Goal: Transaction & Acquisition: Purchase product/service

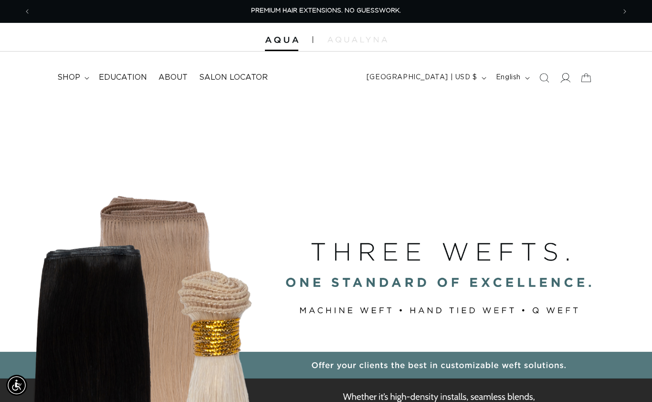
click at [570, 79] on span at bounding box center [564, 77] width 21 height 21
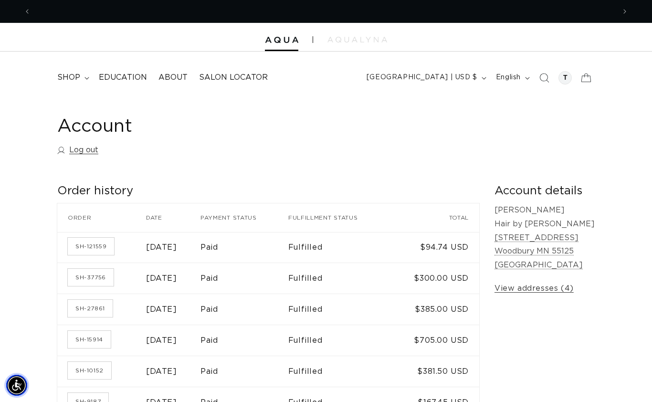
scroll to position [0, 1168]
click at [75, 80] on span "shop" at bounding box center [68, 78] width 23 height 10
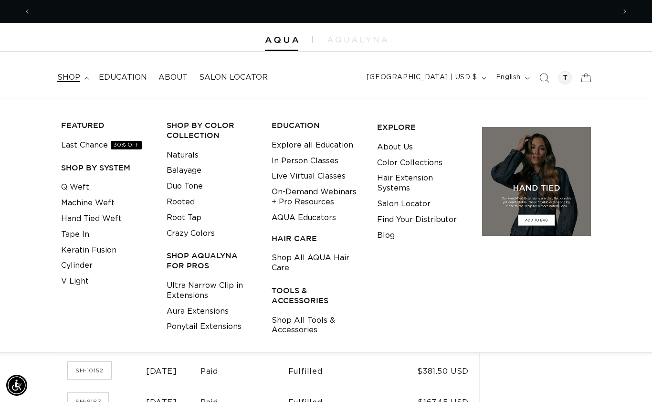
scroll to position [0, 0]
click at [94, 250] on link "Keratin Fusion" at bounding box center [88, 250] width 55 height 16
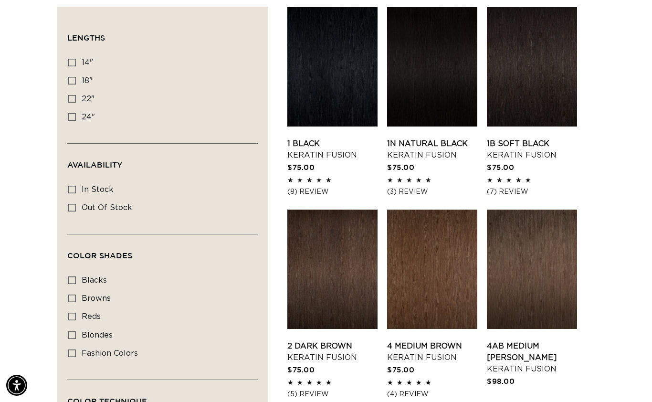
scroll to position [0, 1168]
click at [74, 63] on icon at bounding box center [72, 63] width 8 height 8
click at [74, 63] on input "14" 14" (20 products)" at bounding box center [72, 63] width 8 height 8
checkbox input "true"
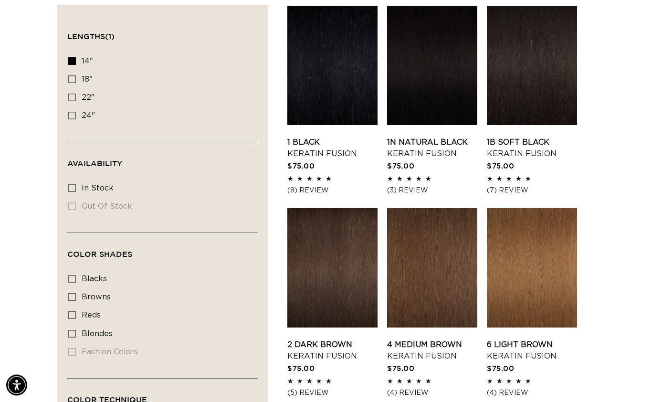
scroll to position [332, 0]
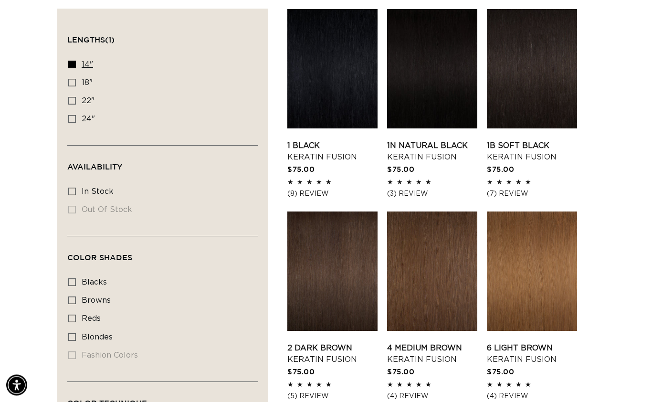
click at [75, 68] on label "14" 14" (20 products)" at bounding box center [159, 65] width 183 height 18
click at [75, 68] on input "14" 14" (20 products)" at bounding box center [72, 65] width 8 height 8
checkbox input "false"
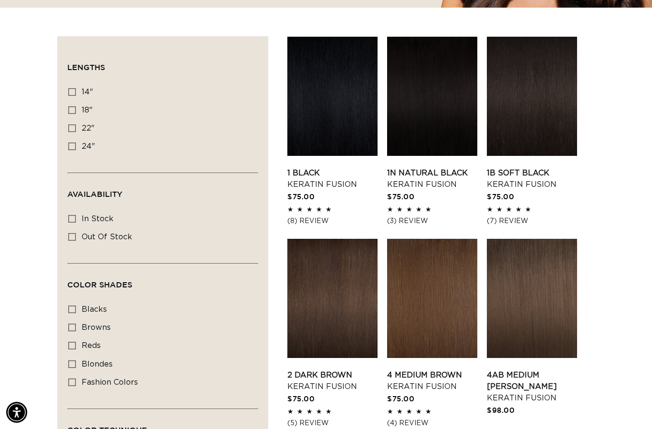
scroll to position [0, 1168]
click at [537, 370] on link "4AB Medium Ash Brown Keratin Fusion" at bounding box center [532, 387] width 90 height 34
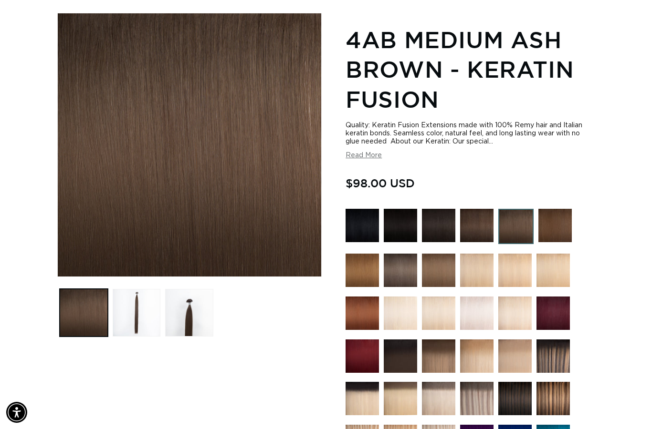
scroll to position [0, 1168]
click at [398, 268] on img at bounding box center [400, 270] width 33 height 33
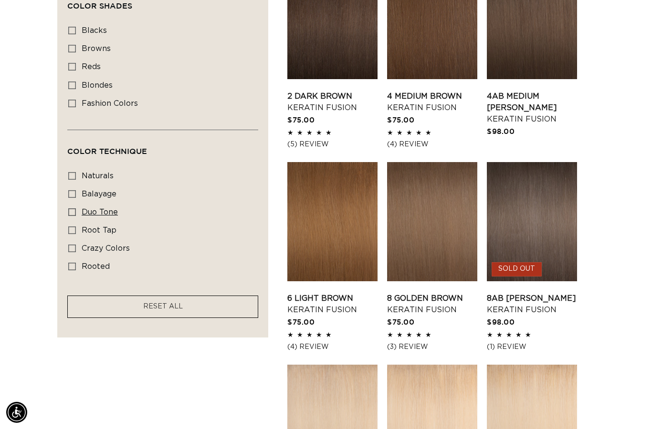
click at [76, 209] on label "duo tone duo tone (5 products)" at bounding box center [159, 213] width 183 height 18
click at [76, 209] on input "duo tone duo tone (5 products)" at bounding box center [72, 212] width 8 height 8
checkbox input "true"
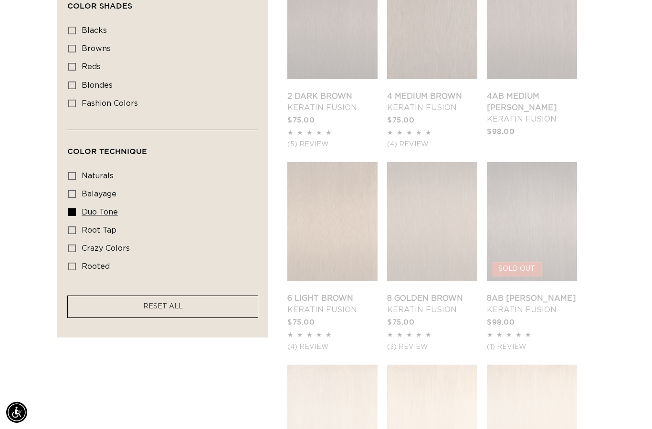
scroll to position [0, 584]
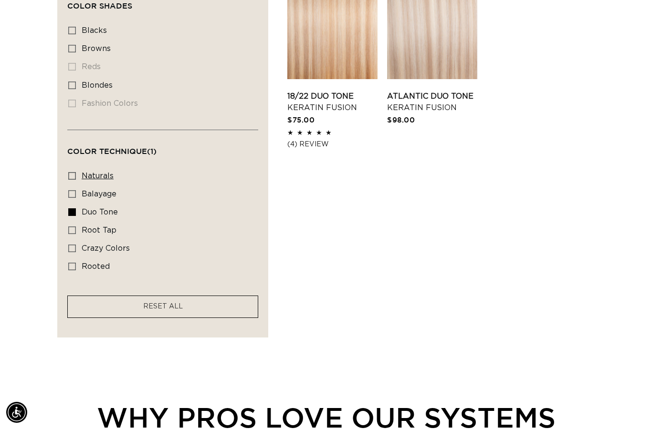
click at [73, 172] on icon at bounding box center [72, 176] width 8 height 8
click at [73, 172] on input "naturals naturals (19 products)" at bounding box center [72, 176] width 8 height 8
checkbox input "true"
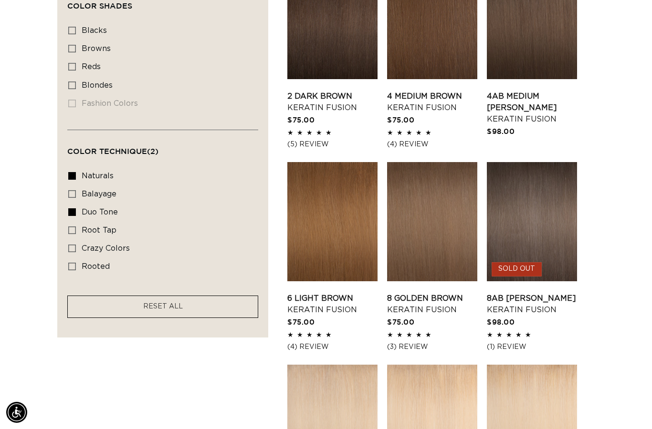
scroll to position [0, 1168]
click at [76, 46] on label "browns browns (11 products)" at bounding box center [159, 49] width 183 height 18
click at [76, 46] on input "browns browns (11 products)" at bounding box center [72, 49] width 8 height 8
checkbox input "true"
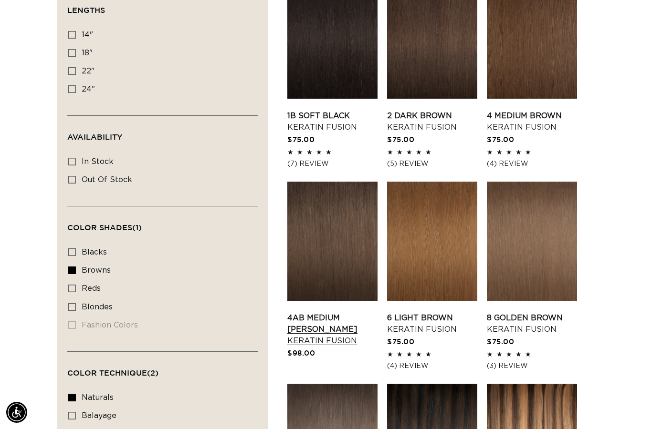
click at [334, 312] on link "4AB Medium Ash Brown Keratin Fusion" at bounding box center [332, 329] width 90 height 34
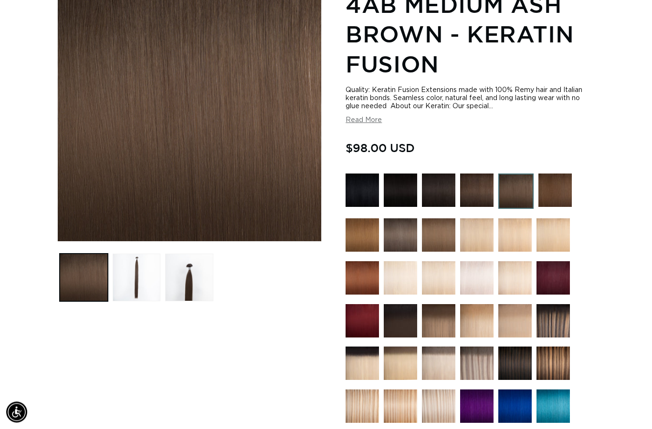
scroll to position [154, 0]
click at [511, 202] on img at bounding box center [515, 191] width 35 height 35
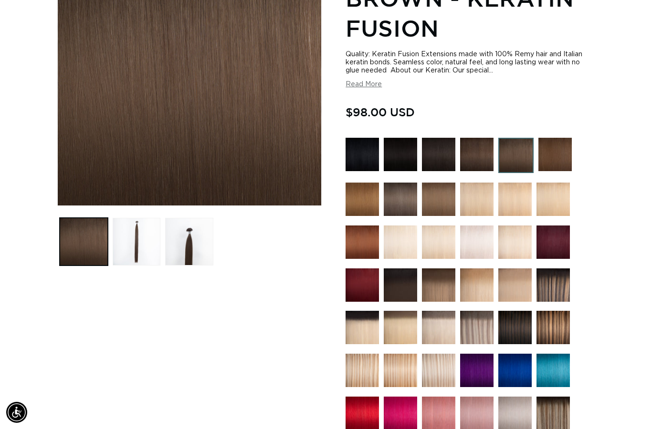
scroll to position [0, 584]
click at [478, 159] on img at bounding box center [476, 154] width 33 height 33
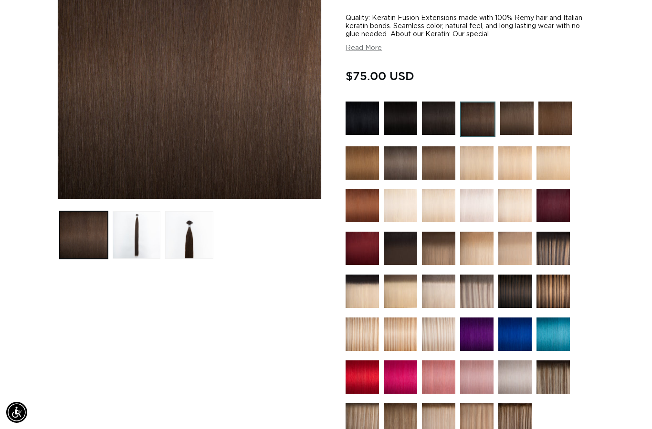
scroll to position [187, 0]
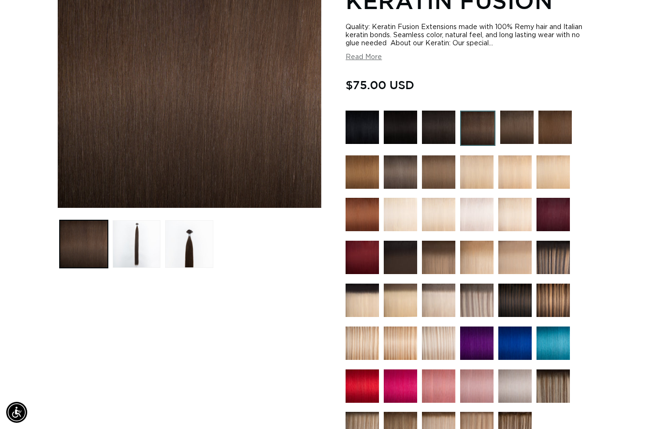
click at [549, 129] on img at bounding box center [554, 127] width 33 height 33
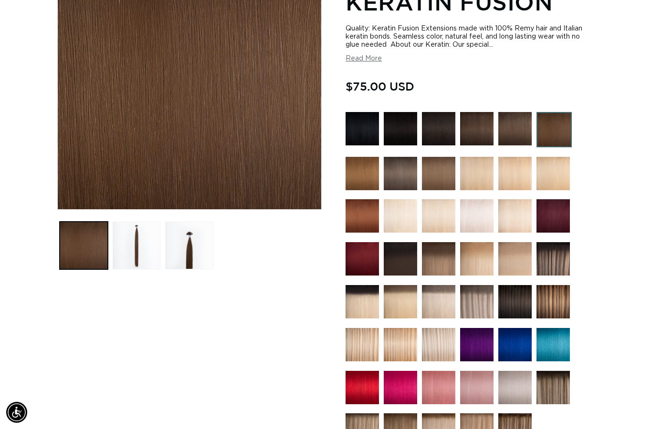
scroll to position [0, 584]
click at [436, 175] on img at bounding box center [438, 173] width 33 height 33
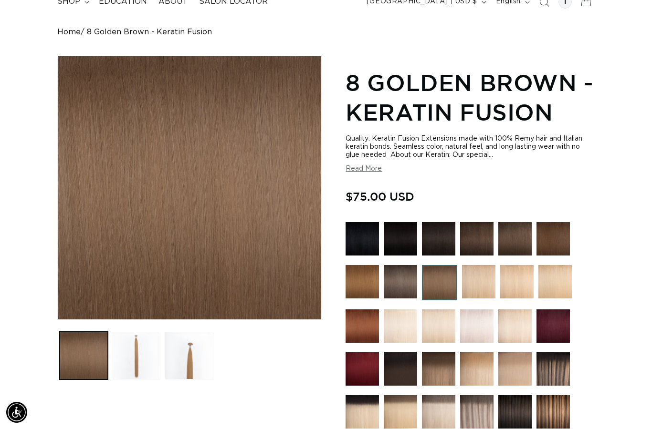
scroll to position [76, 0]
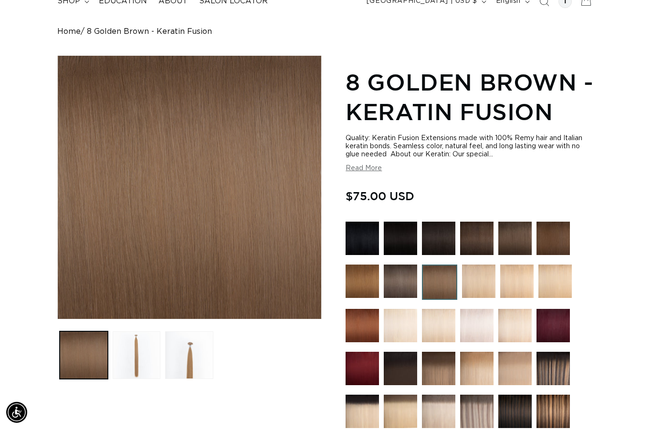
click at [402, 288] on img at bounding box center [400, 281] width 33 height 33
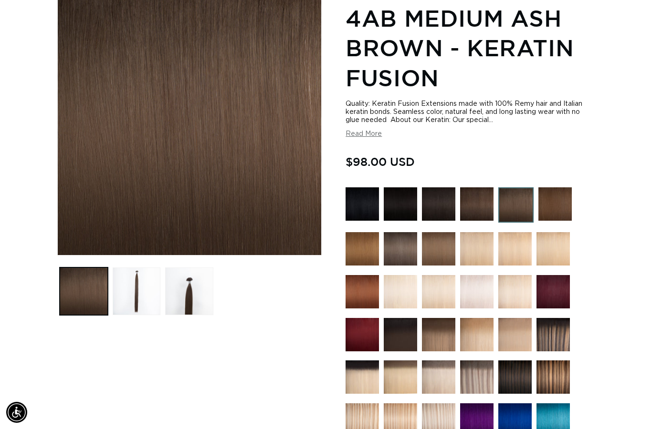
scroll to position [0, 584]
click at [473, 205] on img at bounding box center [476, 203] width 33 height 33
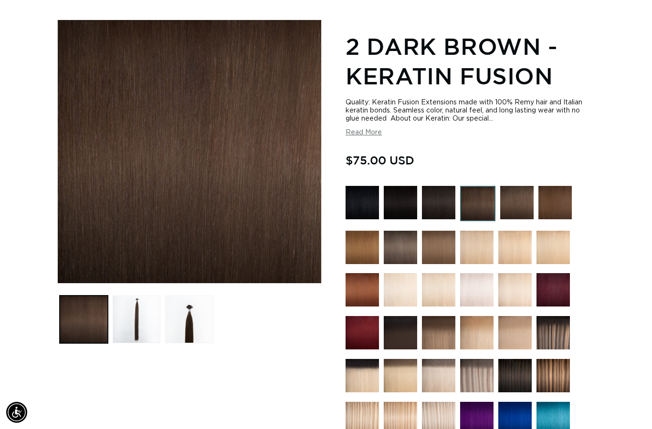
scroll to position [0, 1168]
click at [551, 207] on img at bounding box center [554, 202] width 33 height 33
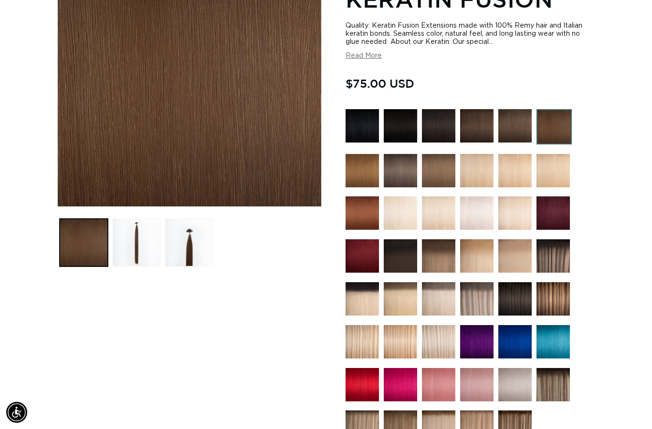
scroll to position [195, 0]
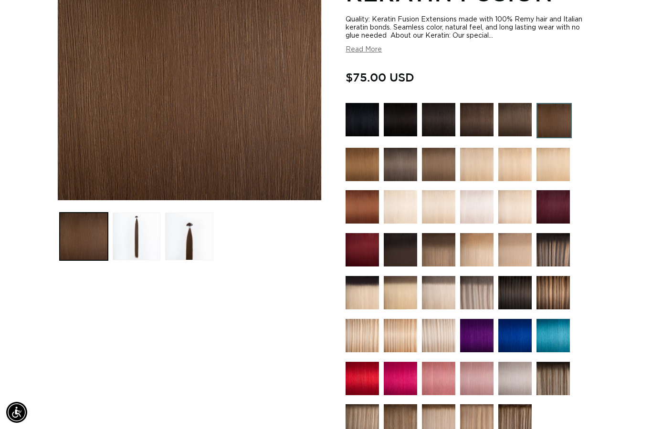
click at [397, 251] on img at bounding box center [400, 249] width 33 height 33
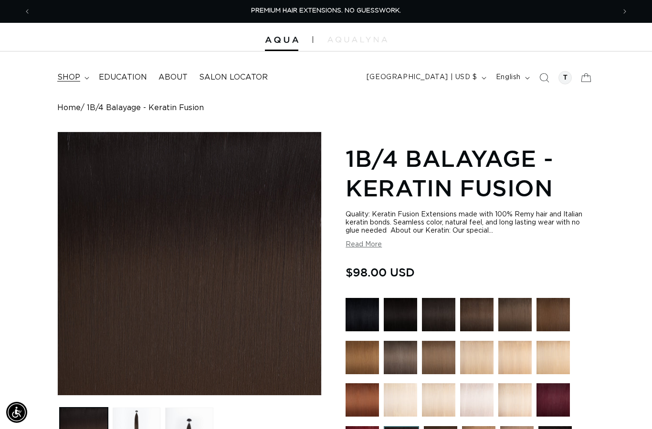
click at [68, 87] on summary "shop" at bounding box center [72, 77] width 41 height 21
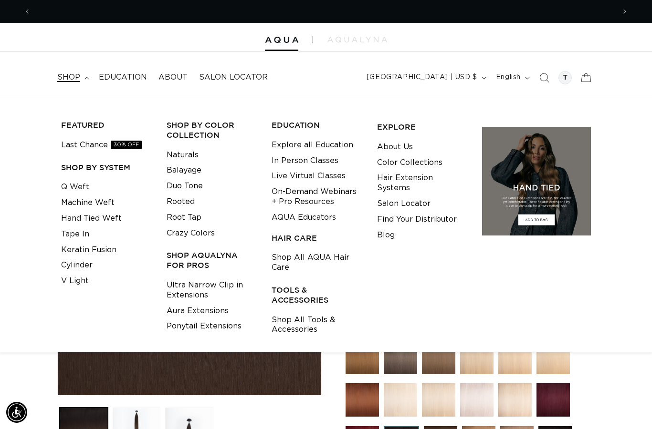
scroll to position [0, 1168]
click at [98, 247] on link "Keratin Fusion" at bounding box center [88, 250] width 55 height 16
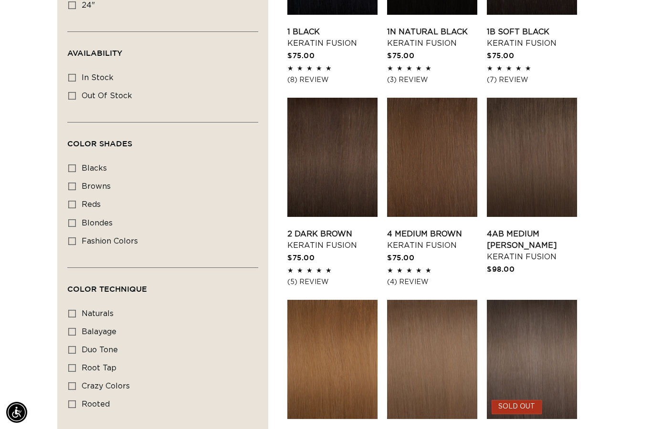
scroll to position [0, 1168]
click at [73, 311] on icon at bounding box center [72, 314] width 8 height 8
click at [73, 311] on input "naturals naturals (19 products)" at bounding box center [72, 314] width 8 height 8
checkbox input "true"
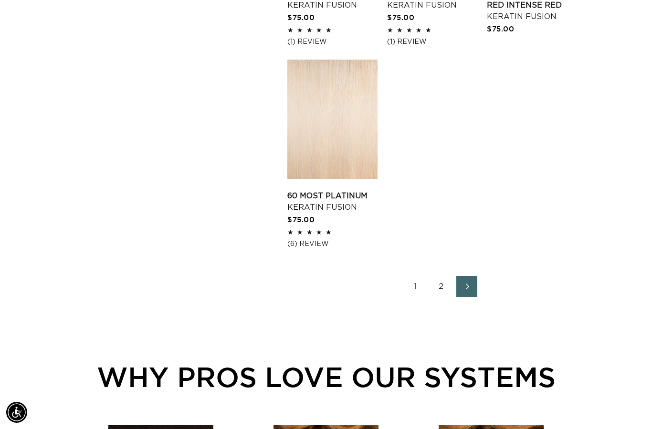
scroll to position [1300, 0]
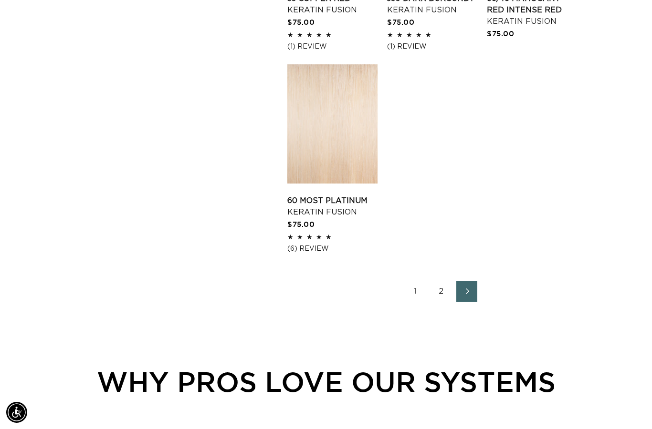
click at [439, 296] on link "2" at bounding box center [440, 291] width 21 height 21
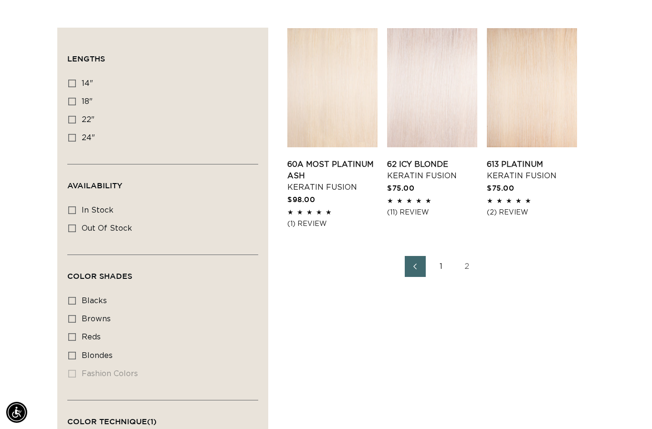
scroll to position [330, 0]
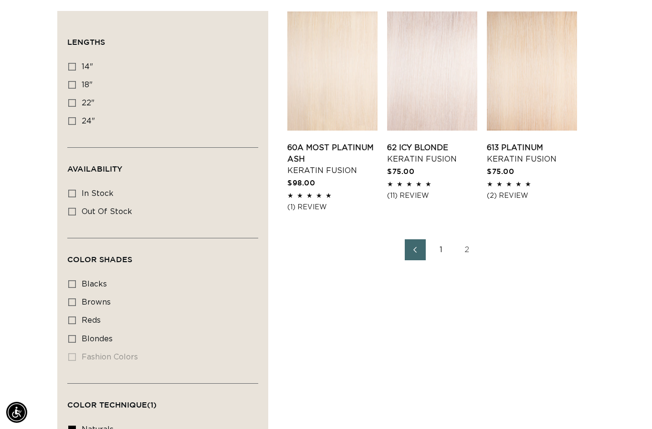
click at [439, 248] on link "1" at bounding box center [440, 249] width 21 height 21
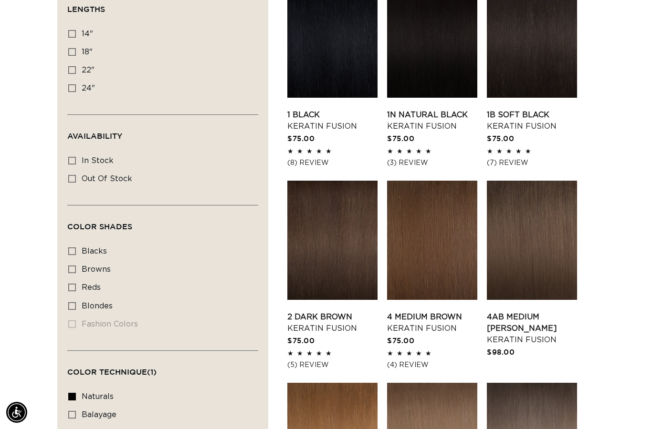
scroll to position [363, 0]
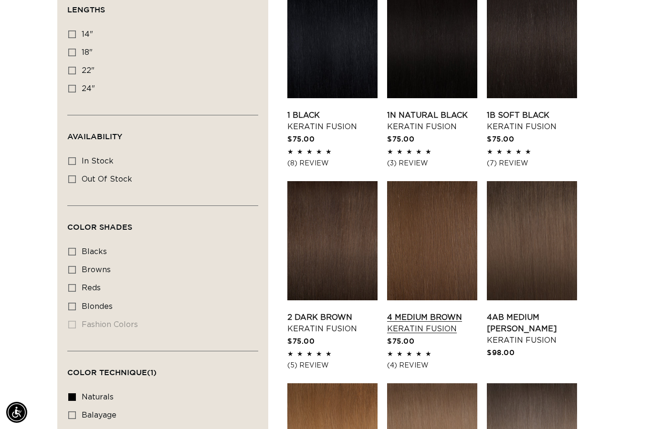
click at [434, 312] on link "4 Medium Brown Keratin Fusion" at bounding box center [432, 323] width 90 height 23
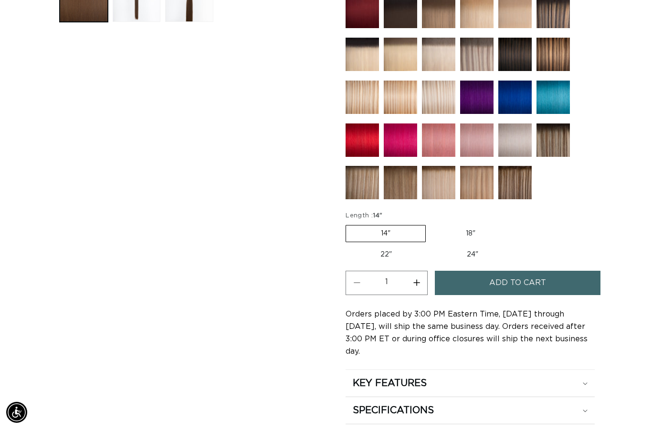
scroll to position [0, 584]
click at [417, 290] on button "Increase quantity for 4 Medium Brown - Keratin Fusion" at bounding box center [415, 283] width 21 height 24
type input "2"
click at [488, 289] on button "Add to cart" at bounding box center [517, 283] width 165 height 24
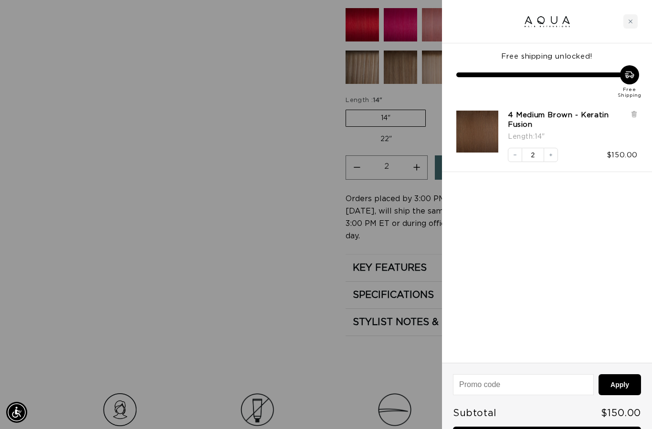
scroll to position [0, 0]
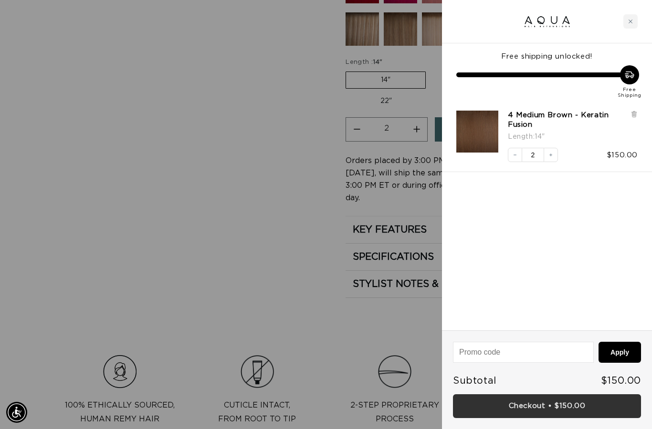
scroll to position [0, 584]
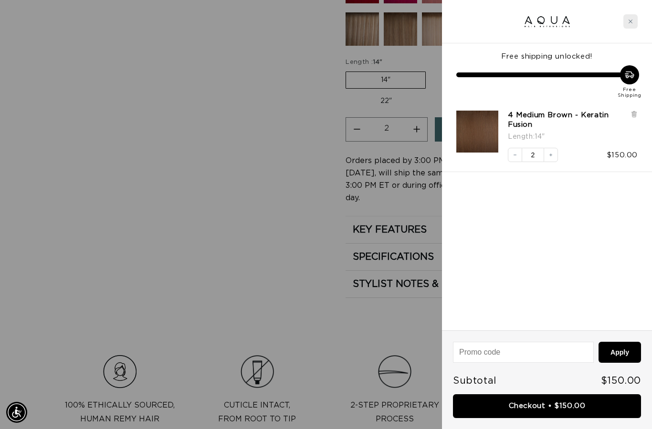
click at [630, 20] on icon "Close cart" at bounding box center [630, 21] width 5 height 5
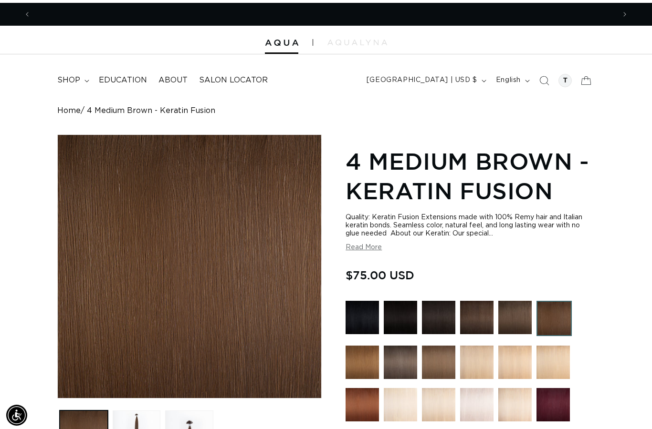
scroll to position [0, 0]
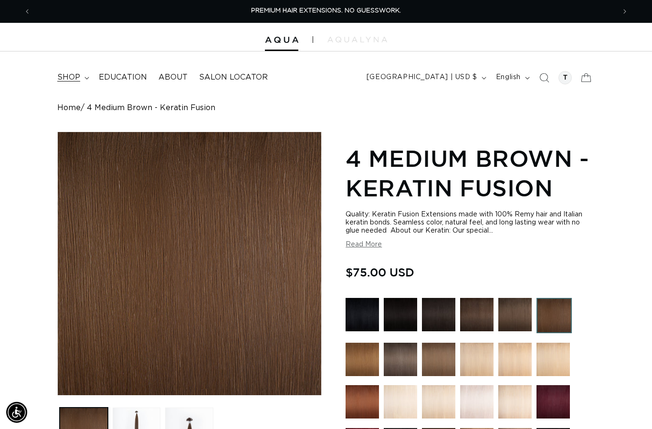
click at [73, 76] on span "shop" at bounding box center [68, 78] width 23 height 10
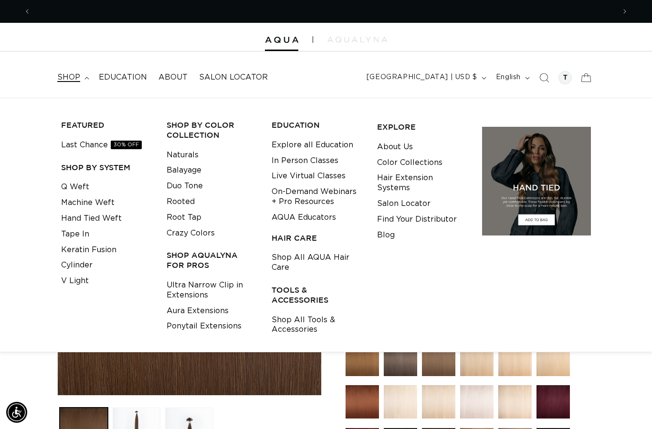
scroll to position [0, 1168]
click at [298, 322] on link "Shop All Tools & Accessories" at bounding box center [316, 325] width 91 height 26
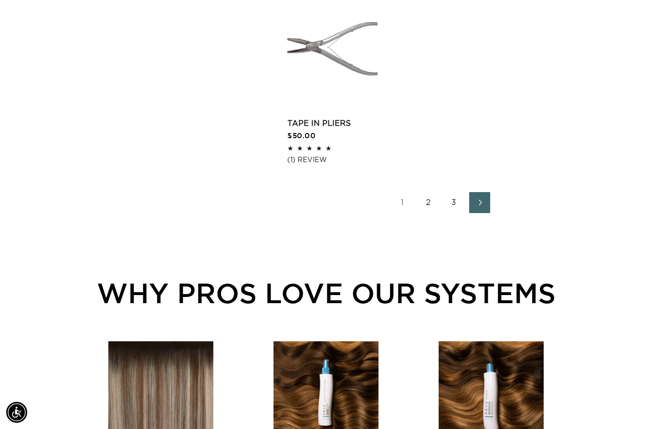
scroll to position [0, 1168]
click at [425, 199] on link "2" at bounding box center [427, 202] width 21 height 21
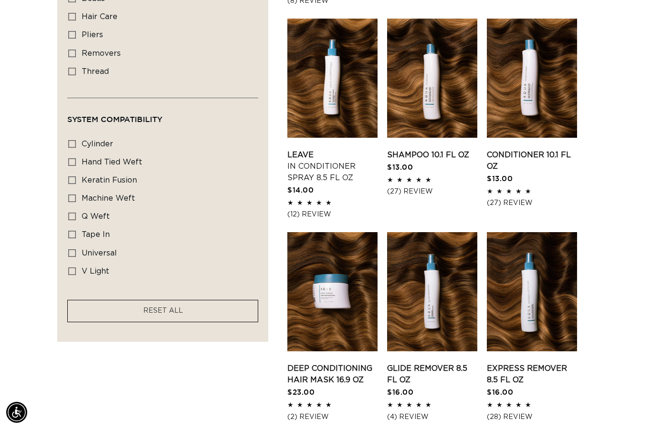
scroll to position [553, 0]
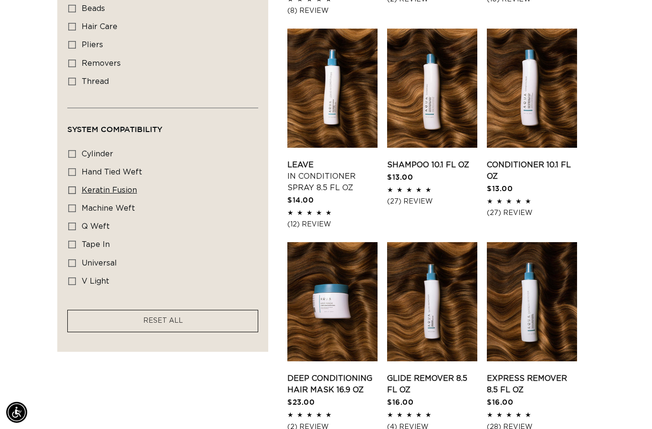
click at [75, 190] on icon at bounding box center [72, 191] width 8 height 8
click at [75, 190] on input "keratin fusion keratin fusion (6 products)" at bounding box center [72, 191] width 8 height 8
checkbox input "true"
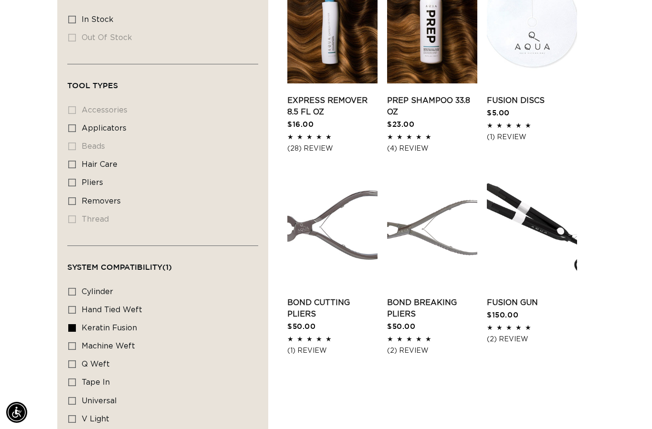
scroll to position [425, 0]
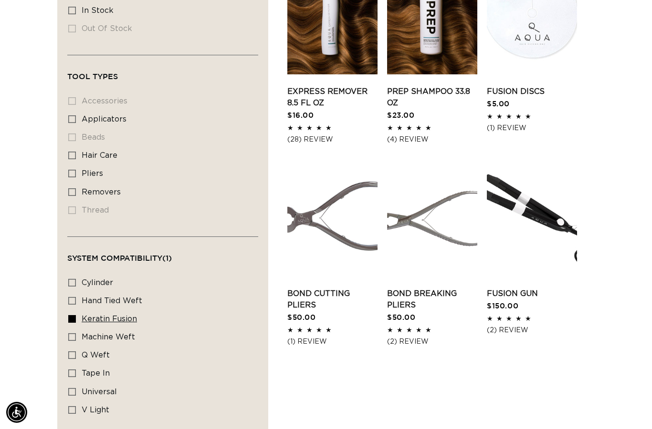
click at [73, 311] on label "keratin fusion keratin fusion (6 products)" at bounding box center [159, 320] width 183 height 18
click at [73, 315] on input "keratin fusion keratin fusion (6 products)" at bounding box center [72, 319] width 8 height 8
checkbox input "false"
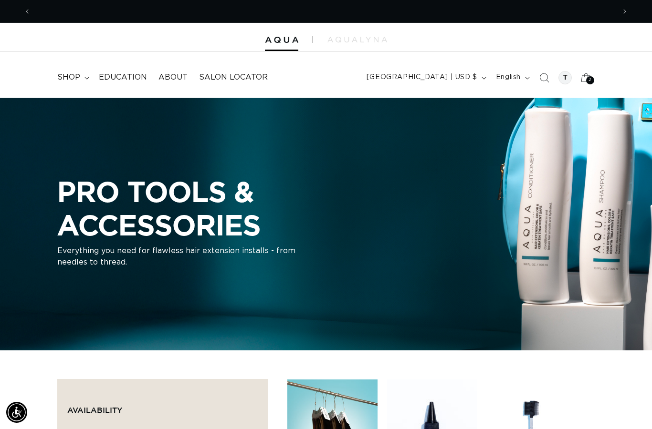
scroll to position [0, 1168]
click at [63, 77] on span "shop" at bounding box center [68, 78] width 23 height 10
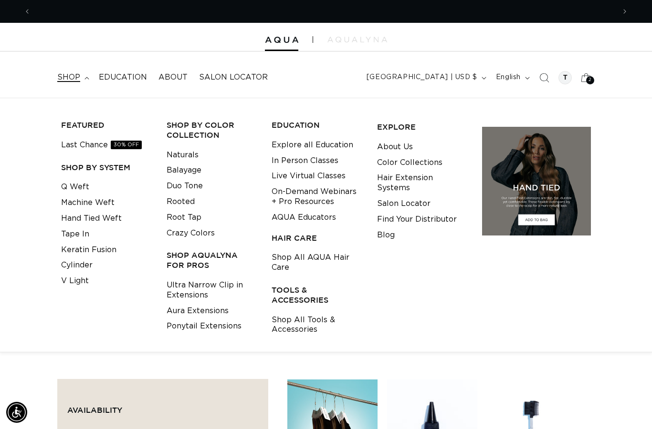
scroll to position [0, 0]
click at [291, 321] on link "Shop All Tools & Accessories" at bounding box center [316, 325] width 91 height 26
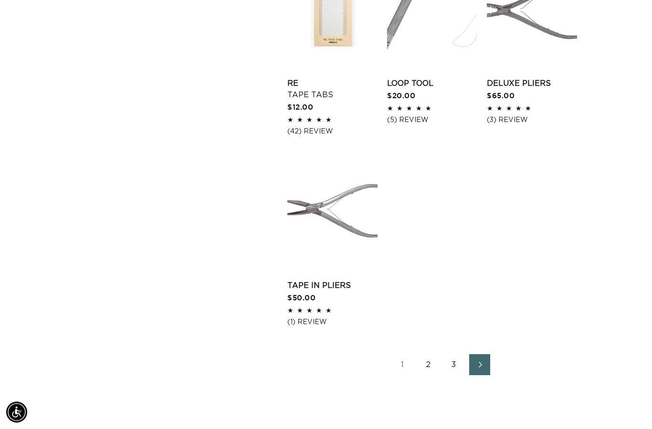
scroll to position [1231, 0]
click at [424, 366] on link "2" at bounding box center [427, 364] width 21 height 21
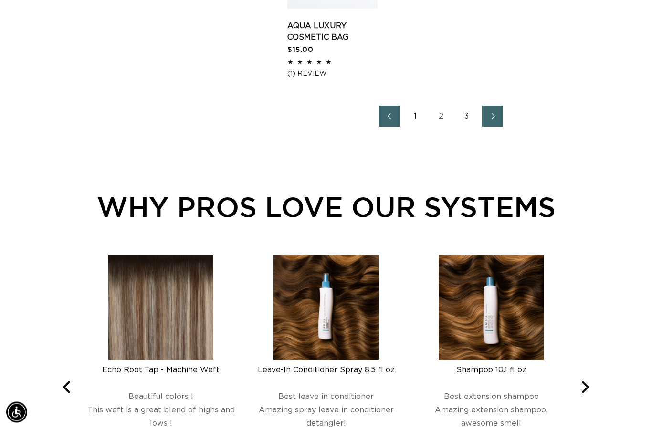
scroll to position [1514, 0]
click at [464, 113] on link "3" at bounding box center [466, 116] width 21 height 21
